Goal: Task Accomplishment & Management: Manage account settings

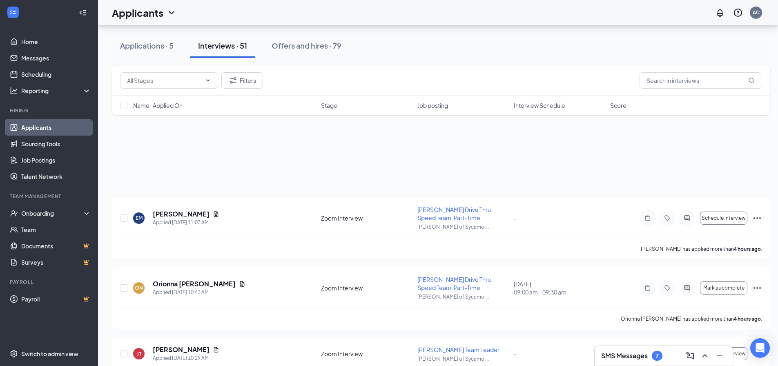
scroll to position [1103, 0]
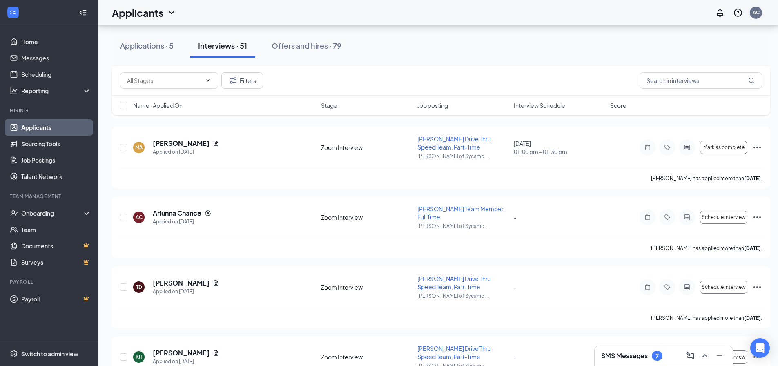
click at [762, 17] on div "AC" at bounding box center [756, 13] width 12 height 12
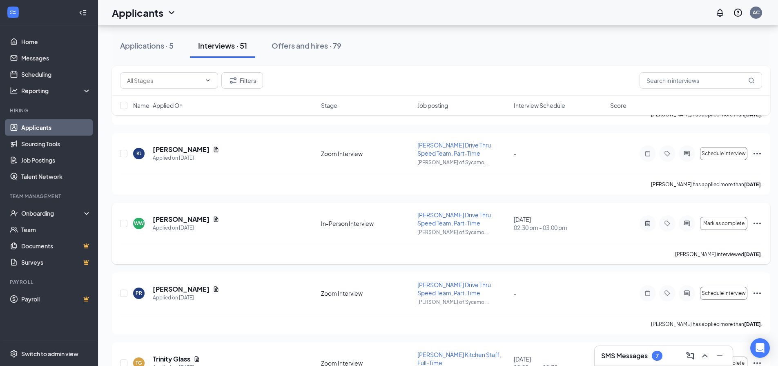
scroll to position [3152, 0]
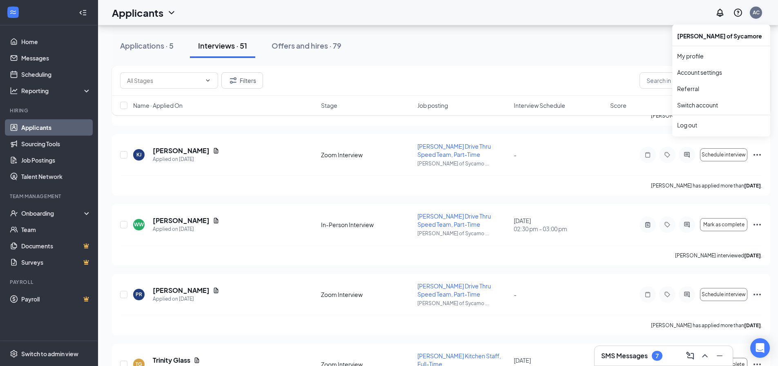
click at [760, 13] on div "AC" at bounding box center [756, 12] width 7 height 7
click at [698, 126] on div "Log out" at bounding box center [721, 125] width 88 height 8
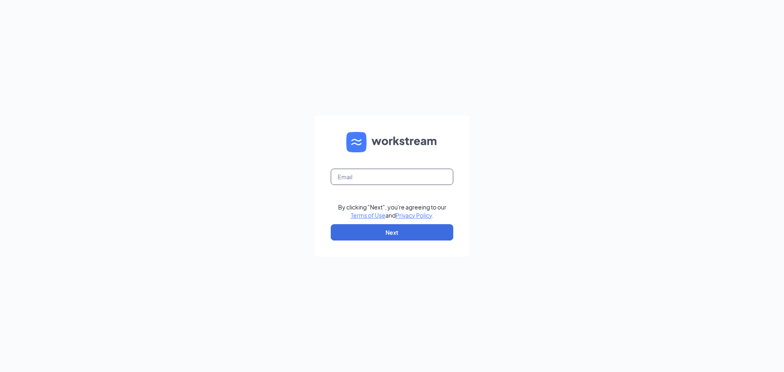
click at [417, 170] on input "text" at bounding box center [392, 177] width 123 height 16
type input "[EMAIL_ADDRESS][DOMAIN_NAME]"
click at [376, 230] on button "Next" at bounding box center [392, 232] width 123 height 16
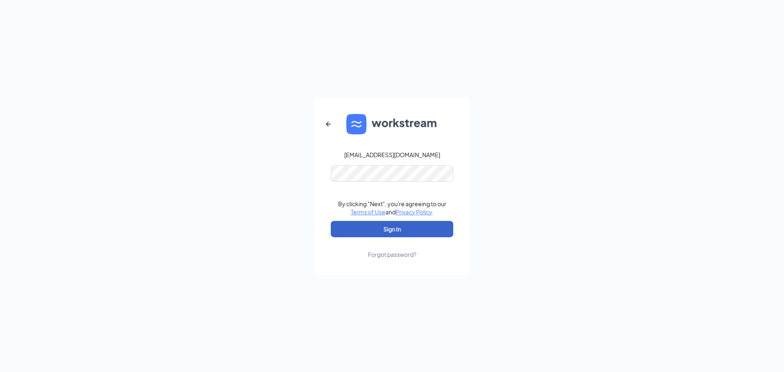
click at [367, 228] on button "Sign In" at bounding box center [392, 229] width 123 height 16
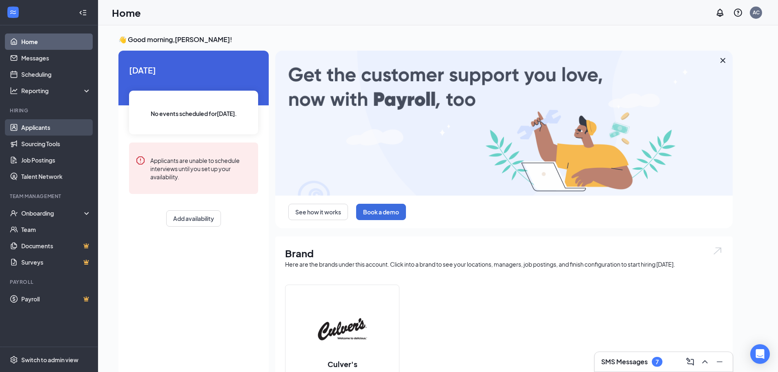
click at [27, 123] on link "Applicants" at bounding box center [56, 127] width 70 height 16
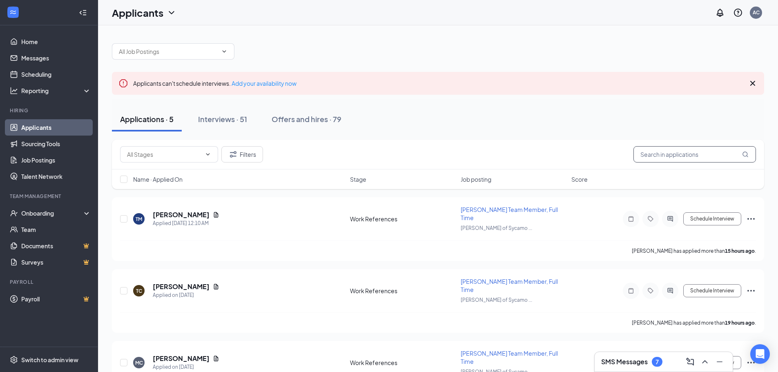
click at [697, 153] on input "text" at bounding box center [695, 154] width 123 height 16
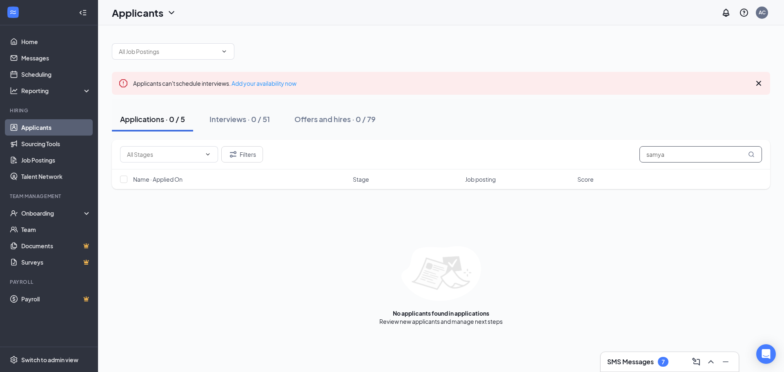
click at [652, 155] on input "samya" at bounding box center [701, 154] width 123 height 16
type input "saumya"
click at [719, 163] on div "Filters saumya" at bounding box center [441, 155] width 659 height 30
click at [342, 117] on div "Offers and hires · 0 / 79" at bounding box center [335, 119] width 81 height 10
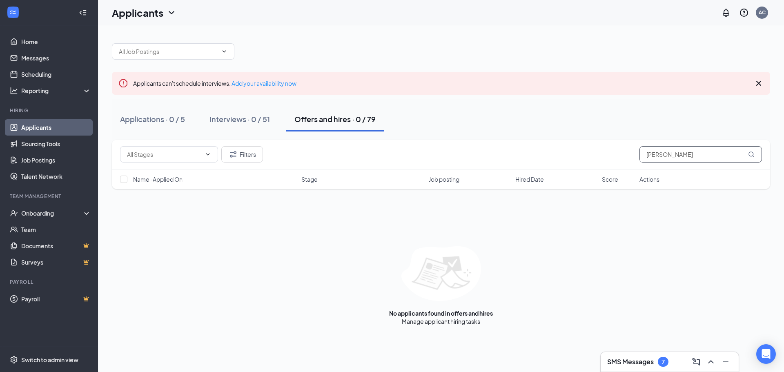
click at [720, 155] on input "saumya" at bounding box center [701, 154] width 123 height 16
drag, startPoint x: 711, startPoint y: 159, endPoint x: 634, endPoint y: 150, distance: 78.1
click at [634, 150] on div "Filters saumya" at bounding box center [441, 154] width 642 height 16
type input "samya"
click at [228, 120] on div "Interviews · 0 / 51" at bounding box center [240, 119] width 60 height 10
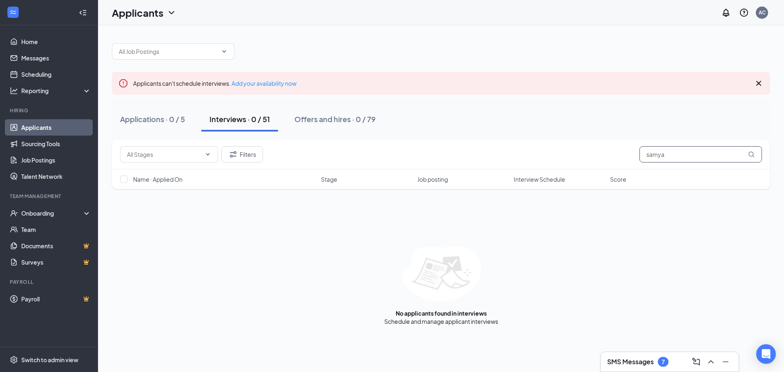
click at [698, 156] on input "samya" at bounding box center [701, 154] width 123 height 16
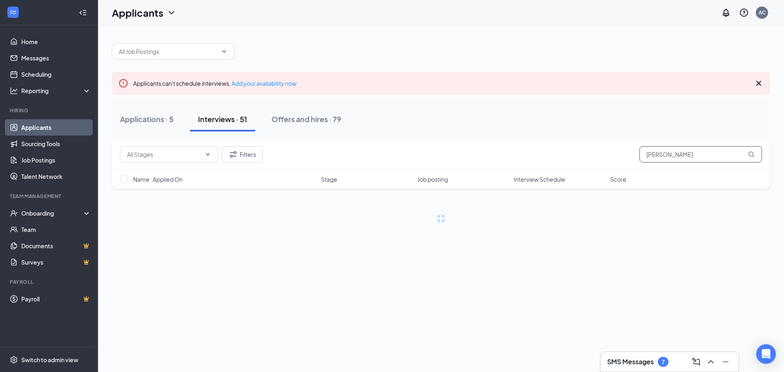
type input "saumya"
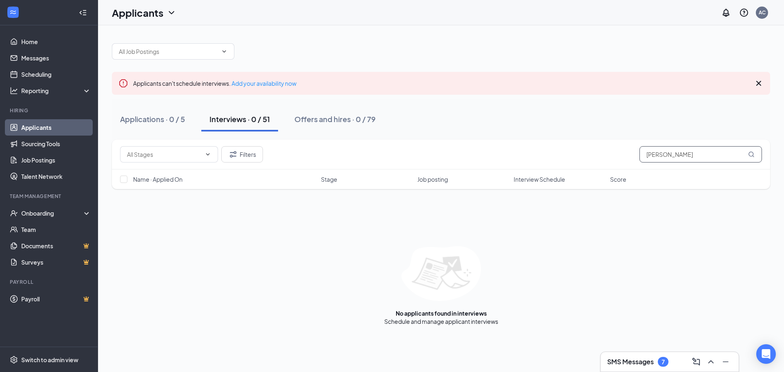
drag, startPoint x: 699, startPoint y: 157, endPoint x: 639, endPoint y: 155, distance: 60.1
click at [639, 155] on div "Filters saumya" at bounding box center [441, 154] width 642 height 16
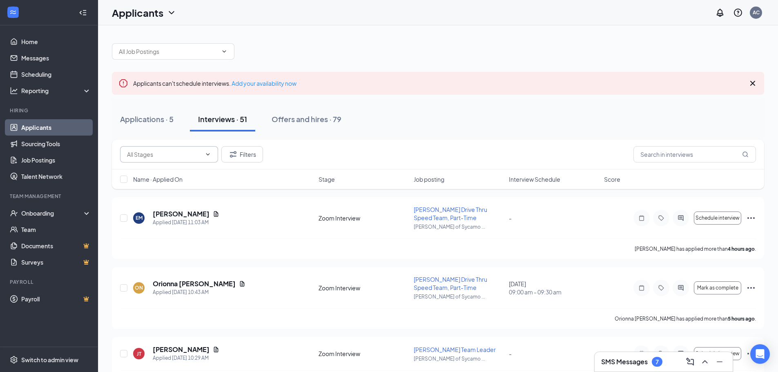
click at [207, 153] on icon "ChevronDown" at bounding box center [208, 154] width 7 height 7
click at [208, 152] on icon "ChevronDown" at bounding box center [208, 154] width 7 height 7
click at [235, 157] on icon "Filter" at bounding box center [233, 155] width 10 height 10
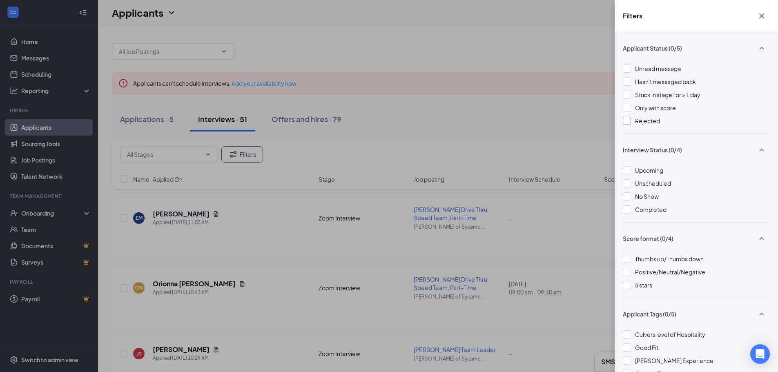
click at [624, 117] on div at bounding box center [627, 121] width 8 height 8
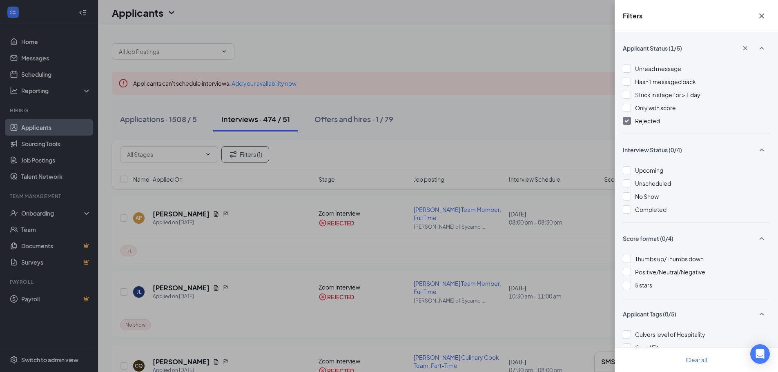
click at [524, 107] on div "Filters Applicant Status (1/5) Unread message Hasn't messaged back Stuck in sta…" at bounding box center [389, 186] width 778 height 372
click at [759, 21] on button "button" at bounding box center [762, 16] width 16 height 16
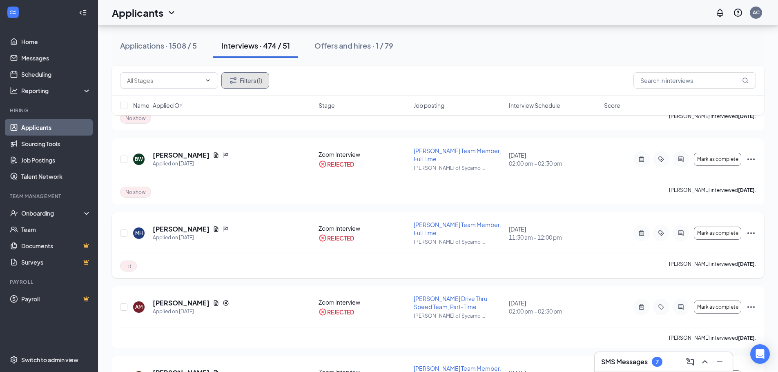
scroll to position [2696, 0]
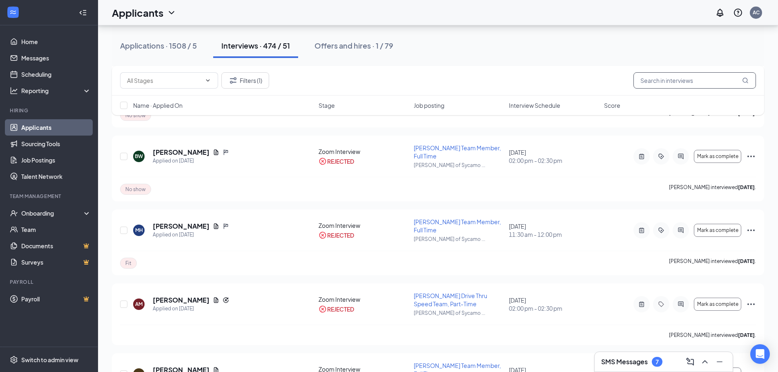
click at [688, 80] on input "text" at bounding box center [695, 80] width 123 height 16
type input "samya"
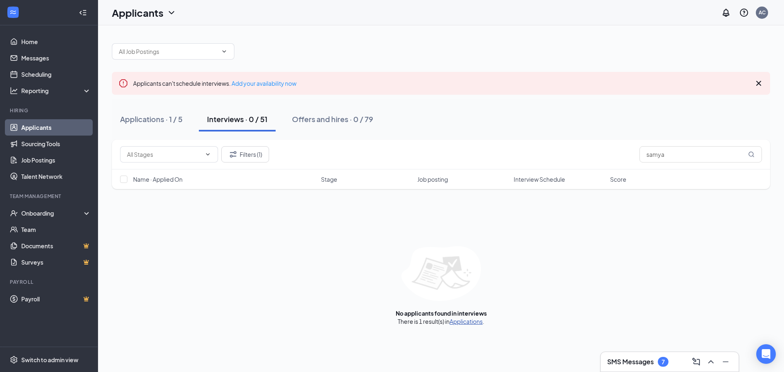
click at [469, 321] on link "Applications" at bounding box center [466, 321] width 33 height 7
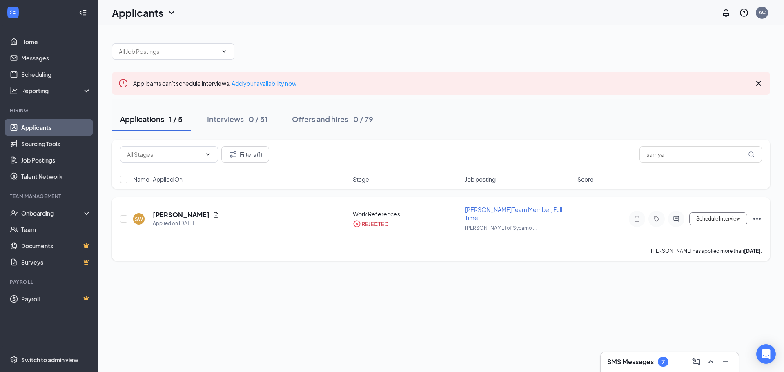
click at [761, 215] on icon "Ellipses" at bounding box center [757, 219] width 10 height 10
click at [375, 220] on div "REJECTED" at bounding box center [375, 224] width 27 height 8
click at [241, 212] on div "SW Samya White Applied on Aug 24" at bounding box center [240, 218] width 215 height 17
click at [214, 212] on icon "Document" at bounding box center [216, 214] width 4 height 5
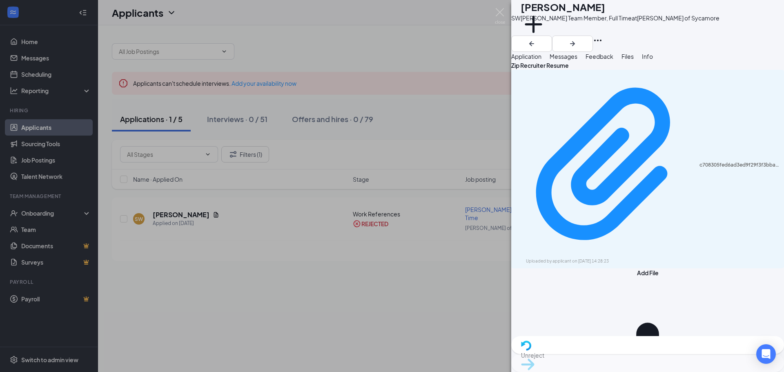
click at [578, 60] on span "Messages" at bounding box center [564, 56] width 28 height 7
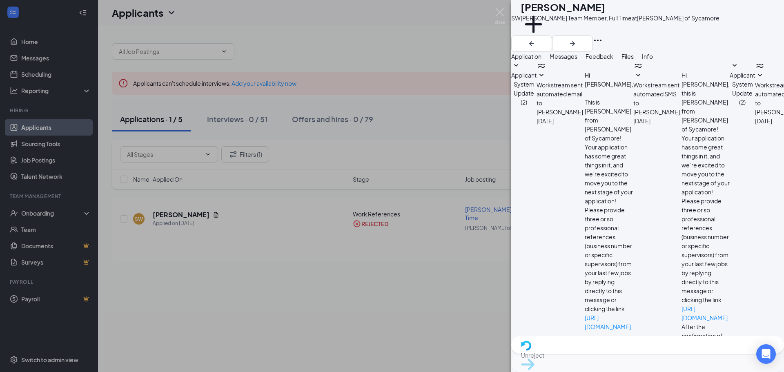
scroll to position [26, 0]
click at [614, 61] on button "Feedback" at bounding box center [600, 56] width 28 height 9
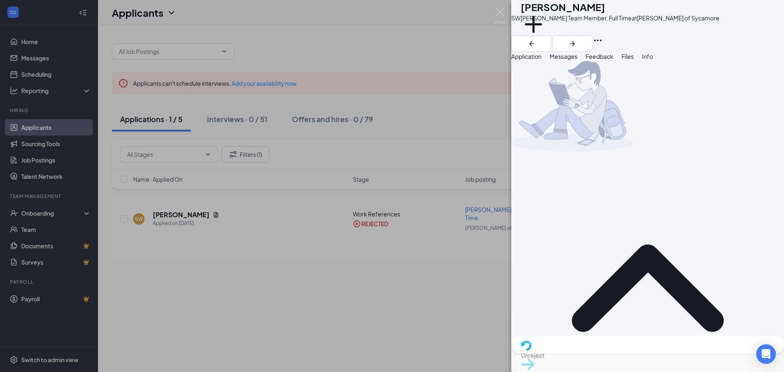
click at [578, 61] on button "Messages" at bounding box center [564, 56] width 28 height 9
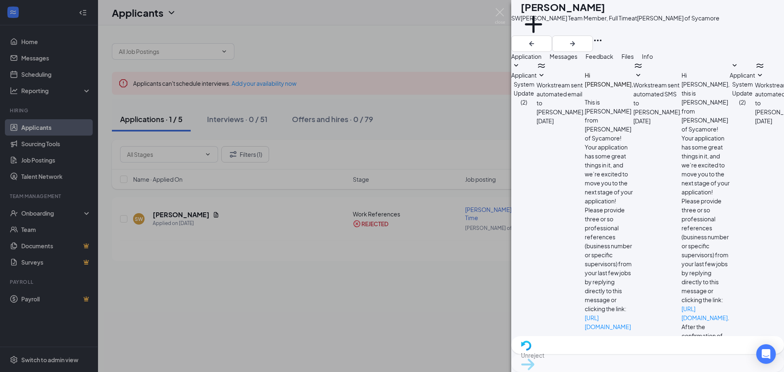
click at [537, 92] on span "Applicant System Update (2)" at bounding box center [523, 88] width 25 height 34
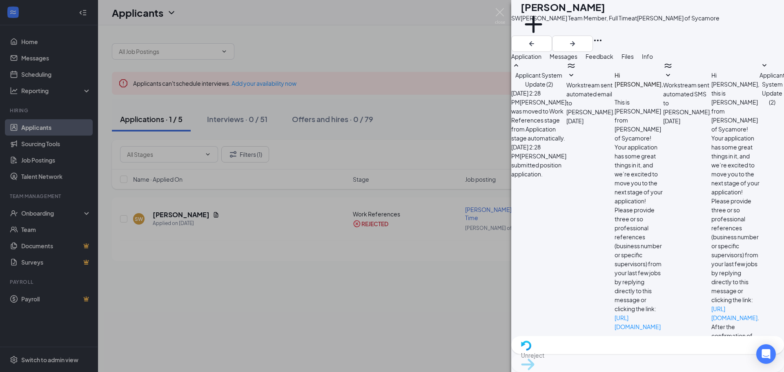
click at [542, 61] on button "Application" at bounding box center [526, 56] width 30 height 9
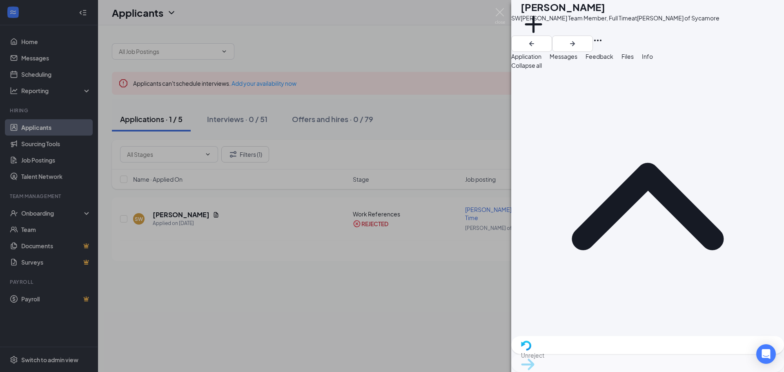
click at [578, 61] on button "Messages" at bounding box center [564, 56] width 28 height 9
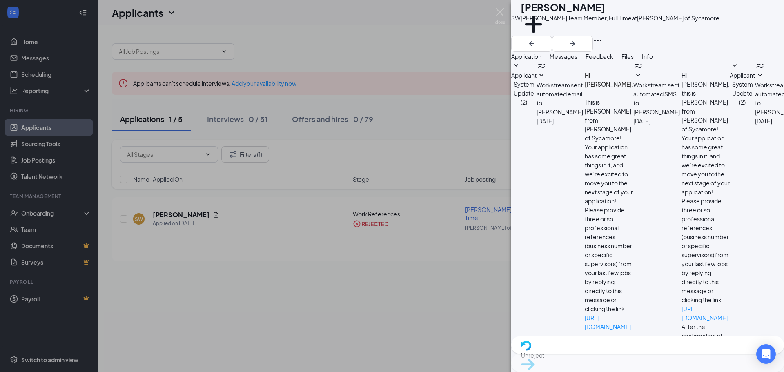
click at [614, 60] on span "Feedback" at bounding box center [600, 56] width 28 height 7
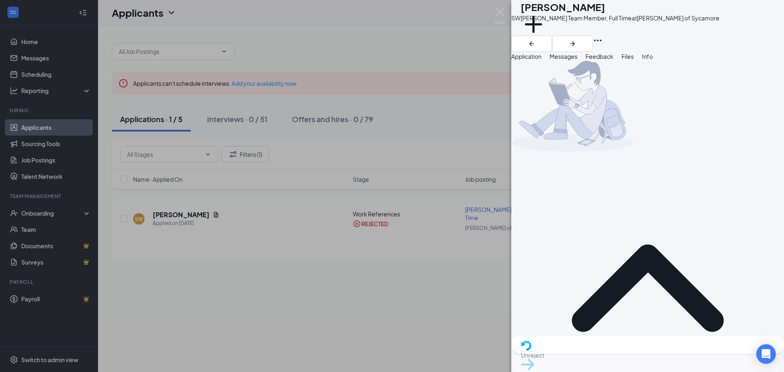
click at [634, 61] on div "Files" at bounding box center [628, 56] width 12 height 9
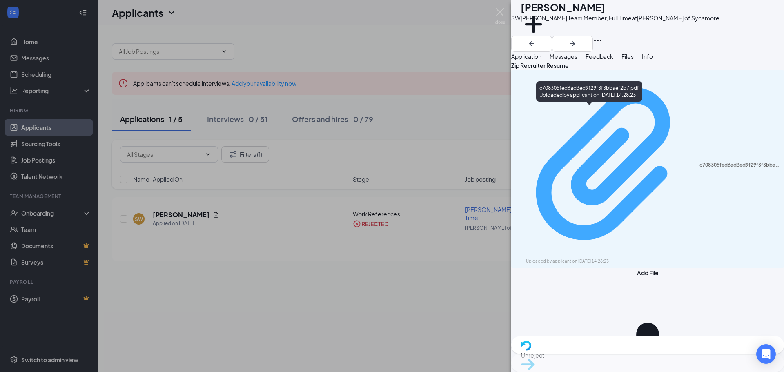
click at [590, 258] on div "Uploaded by applicant on Aug 24, 2025 at 14:28:23" at bounding box center [587, 261] width 123 height 7
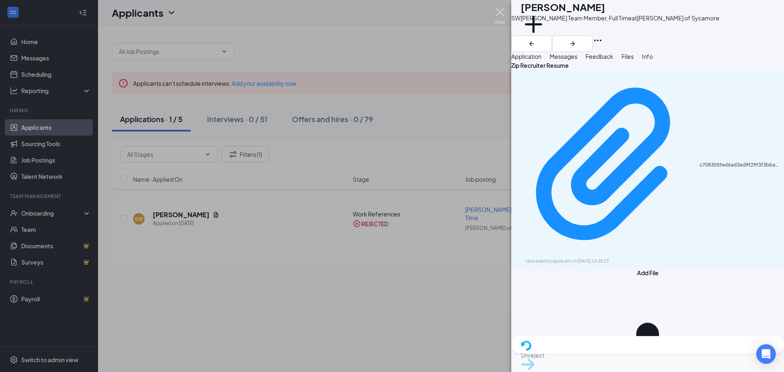
click at [502, 12] on img at bounding box center [500, 16] width 10 height 16
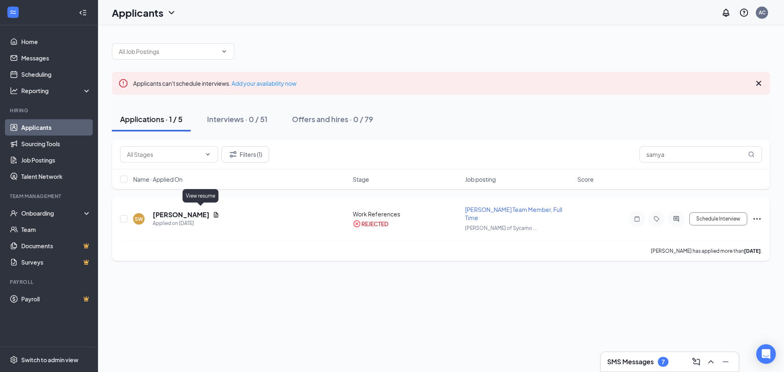
click at [213, 212] on icon "Document" at bounding box center [216, 215] width 7 height 7
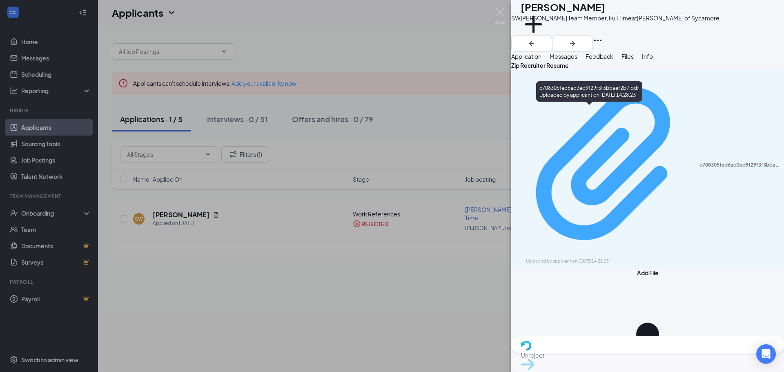
click at [584, 114] on div "c708305fed6ad3ed9f29f3f3bbaef2b7.pdf Uploaded by applicant on Aug 24, 2025 at 1…" at bounding box center [647, 169] width 263 height 191
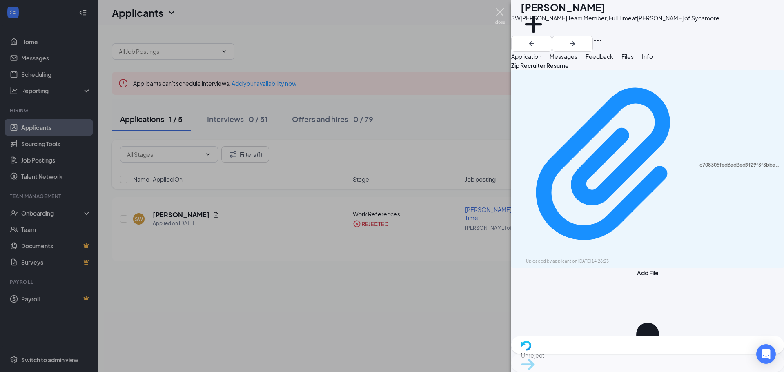
click at [497, 9] on img at bounding box center [500, 16] width 10 height 16
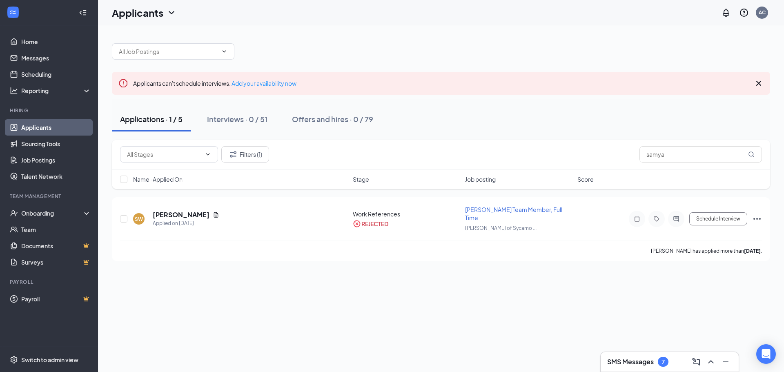
click at [612, 356] on div "SMS Messages 7" at bounding box center [669, 361] width 125 height 13
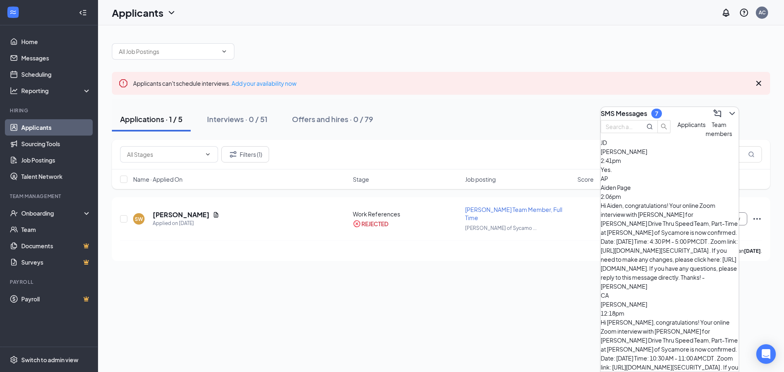
click at [706, 137] on span "Team members" at bounding box center [719, 129] width 27 height 16
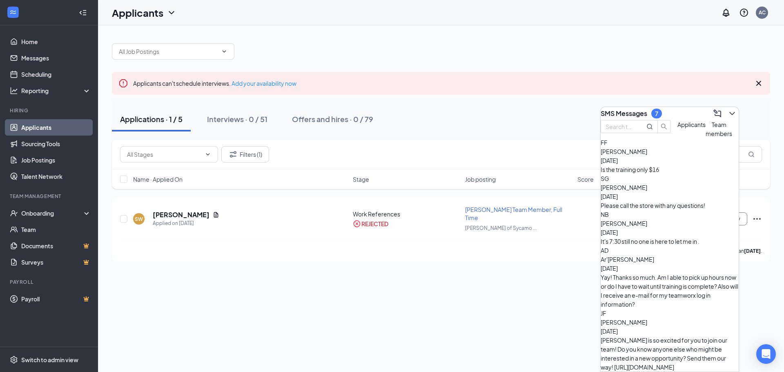
click at [678, 128] on span "Applicants" at bounding box center [692, 124] width 28 height 7
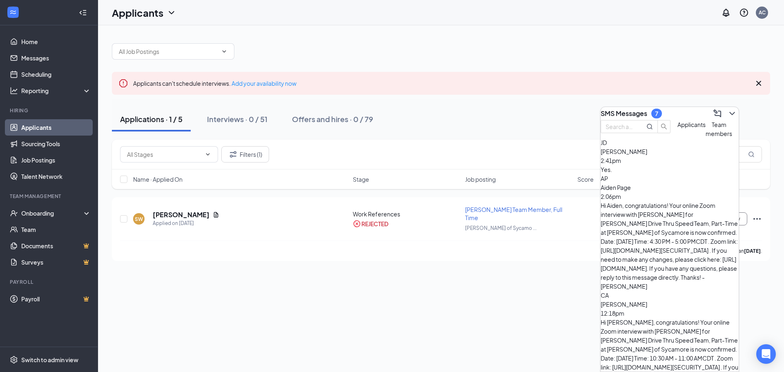
click at [685, 112] on div "SMS Messages 7" at bounding box center [670, 113] width 138 height 13
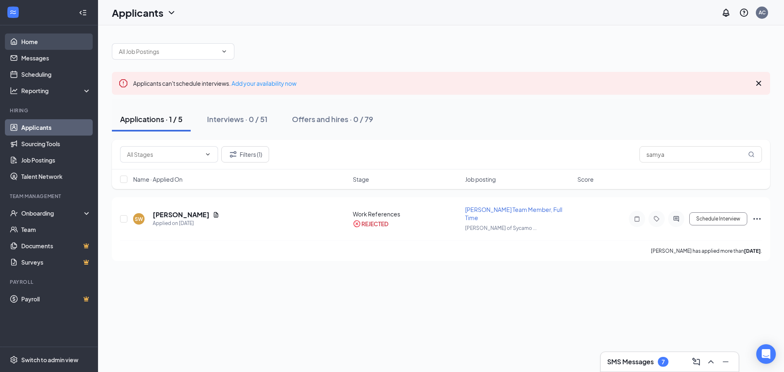
click at [59, 47] on link "Home" at bounding box center [56, 41] width 70 height 16
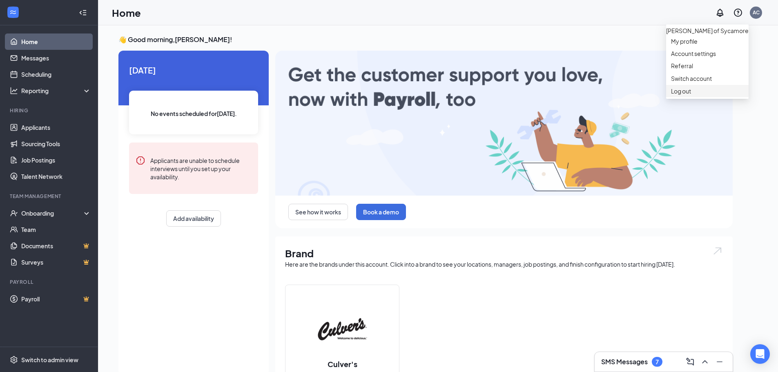
click at [672, 95] on div "Log out" at bounding box center [707, 91] width 73 height 8
